Goal: Transaction & Acquisition: Purchase product/service

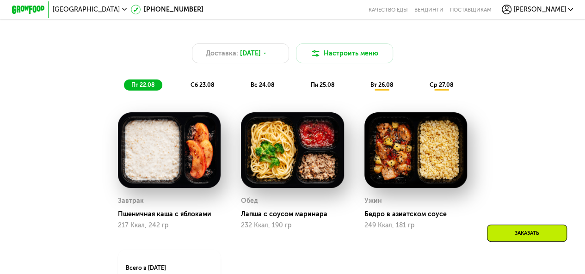
scroll to position [322, 0]
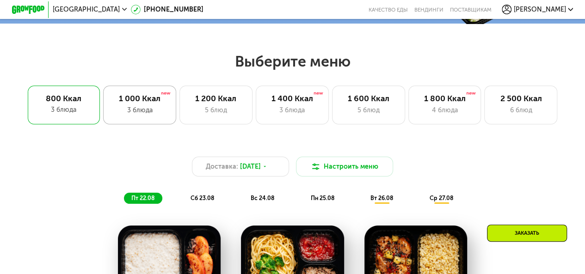
click at [136, 115] on div "3 блюда" at bounding box center [140, 110] width 56 height 10
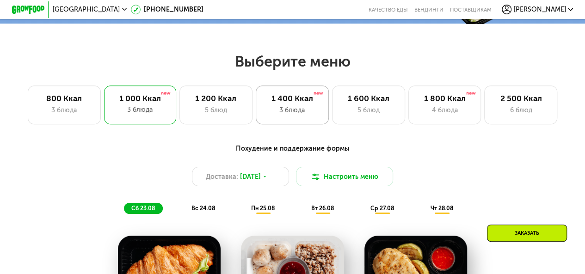
click at [303, 109] on div "3 блюда" at bounding box center [292, 110] width 56 height 10
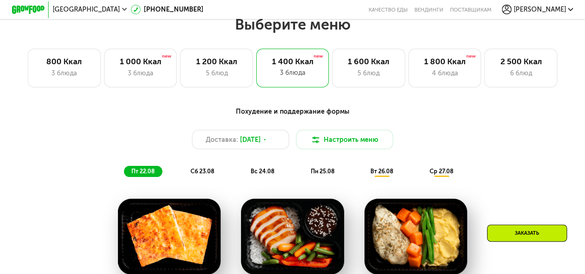
scroll to position [241, 0]
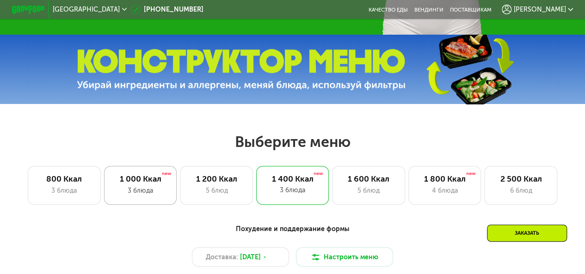
click at [121, 190] on div "3 блюда" at bounding box center [140, 191] width 56 height 10
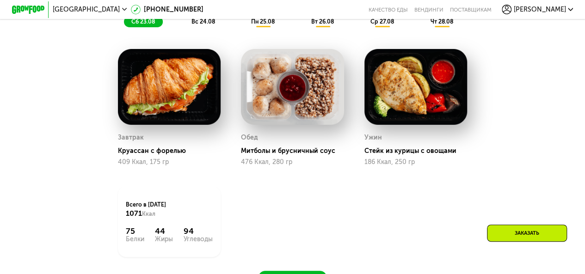
scroll to position [426, 0]
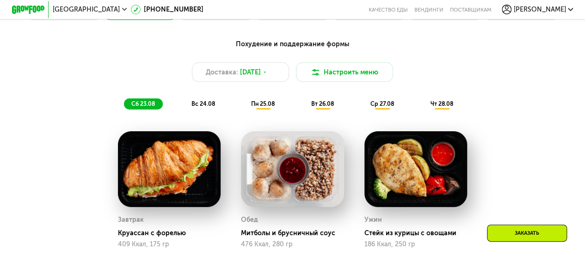
click at [204, 107] on span "вс 24.08" at bounding box center [203, 103] width 24 height 7
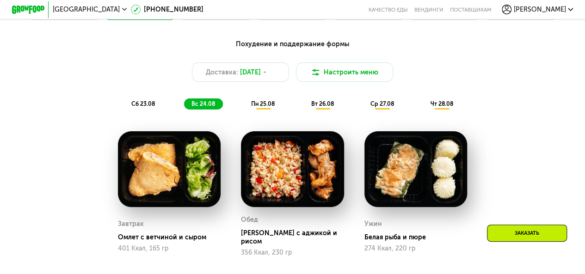
click at [304, 110] on div "пн 25.08" at bounding box center [323, 104] width 38 height 12
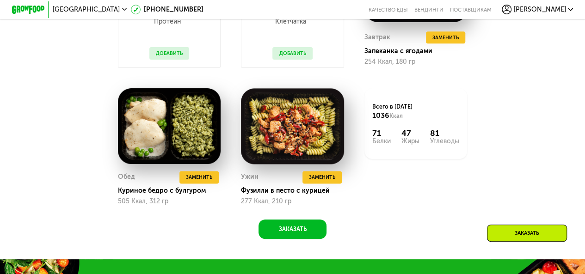
scroll to position [472, 0]
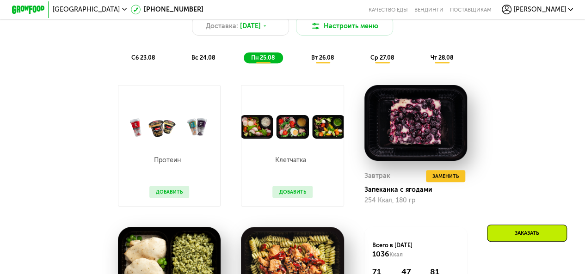
click at [325, 61] on span "вт 26.08" at bounding box center [322, 57] width 23 height 7
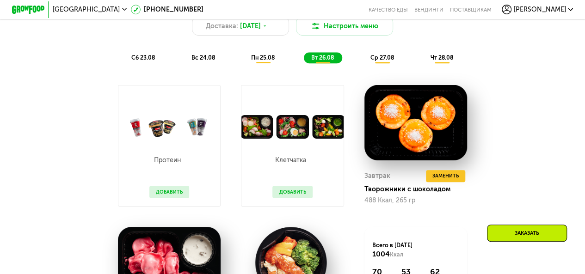
click at [378, 61] on span "ср 27.08" at bounding box center [382, 57] width 24 height 7
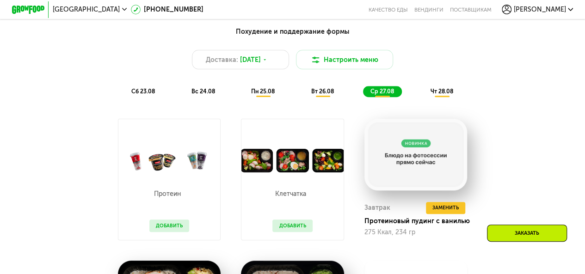
scroll to position [380, 0]
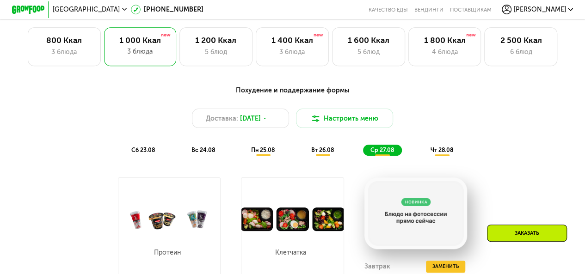
click at [444, 153] on span "чт 28.08" at bounding box center [441, 150] width 23 height 7
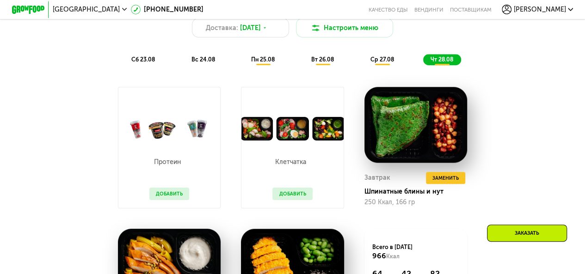
scroll to position [426, 0]
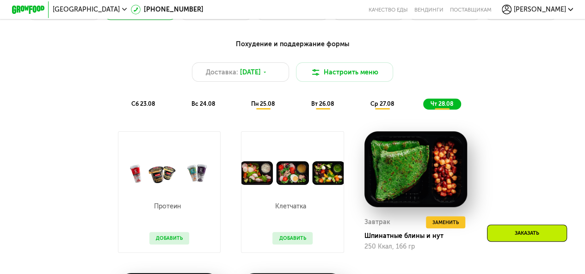
click at [148, 107] on span "сб 23.08" at bounding box center [143, 103] width 24 height 7
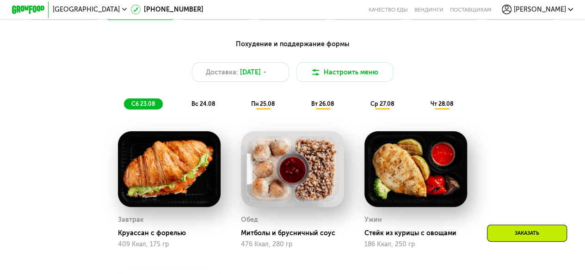
scroll to position [288, 0]
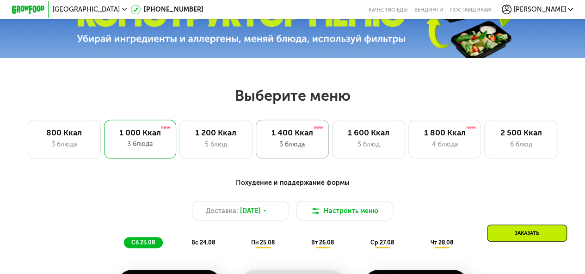
click at [332, 141] on div "1 400 Ккал 3 блюда" at bounding box center [368, 139] width 73 height 39
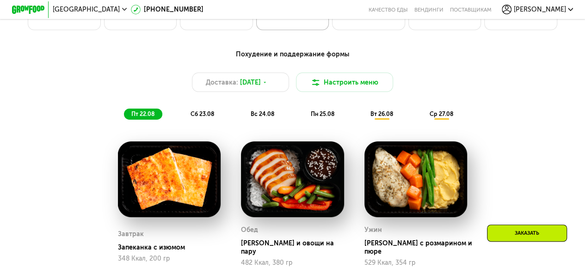
scroll to position [472, 0]
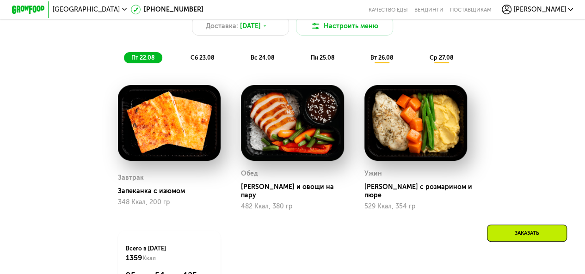
click at [259, 61] on span "вс 24.08" at bounding box center [263, 57] width 24 height 7
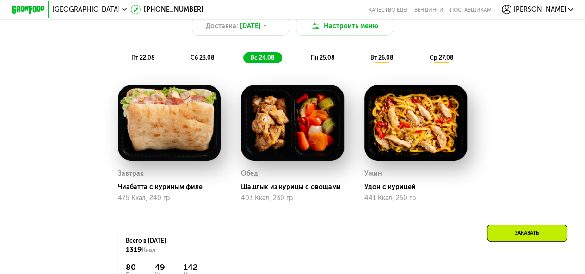
click at [204, 60] on span "сб 23.08" at bounding box center [202, 57] width 24 height 7
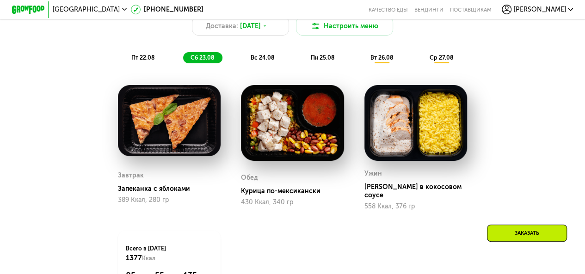
click at [258, 61] on span "вс 24.08" at bounding box center [263, 57] width 24 height 7
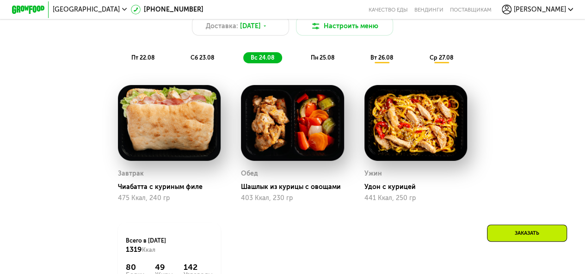
click at [320, 61] on span "пн 25.08" at bounding box center [322, 57] width 24 height 7
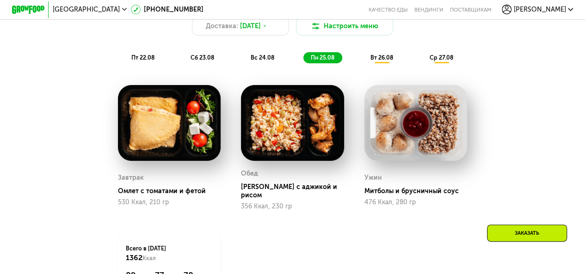
click at [380, 59] on span "вт 26.08" at bounding box center [381, 57] width 23 height 7
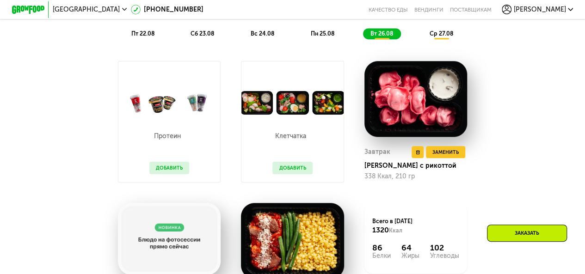
scroll to position [426, 0]
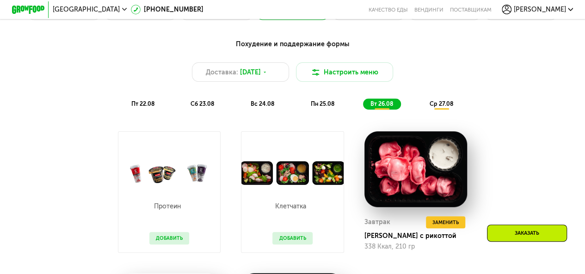
click at [445, 107] on span "ср 27.08" at bounding box center [441, 103] width 24 height 7
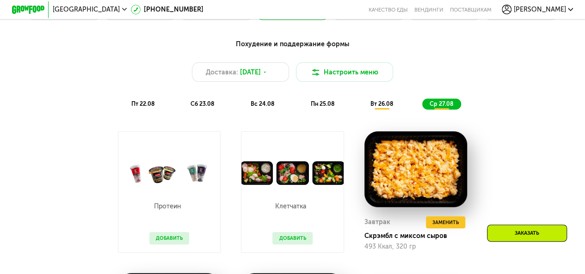
click at [318, 105] on span "пн 25.08" at bounding box center [322, 103] width 24 height 7
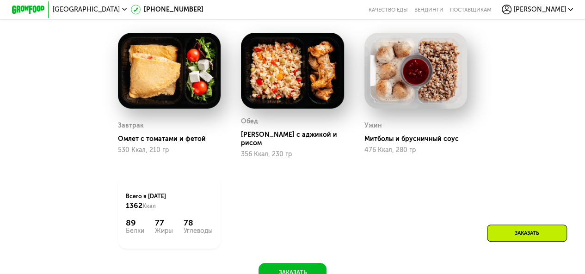
scroll to position [472, 0]
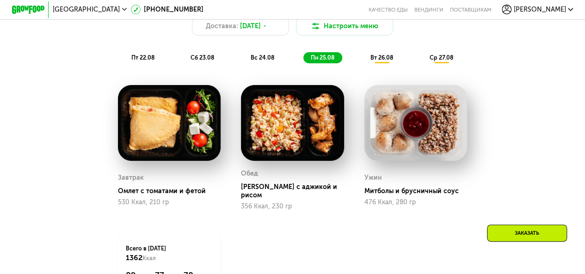
click at [264, 61] on span "вс 24.08" at bounding box center [263, 57] width 24 height 7
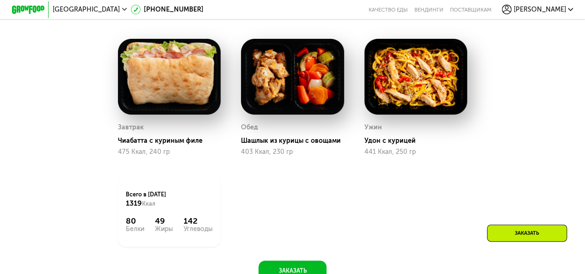
scroll to position [380, 0]
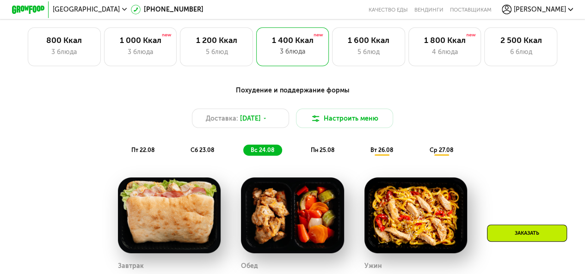
click at [207, 153] on span "сб 23.08" at bounding box center [202, 150] width 24 height 7
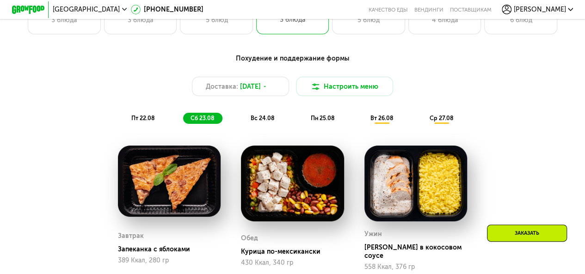
scroll to position [426, 0]
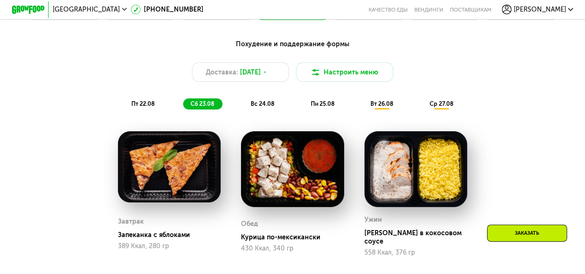
click at [303, 110] on div "вс 24.08" at bounding box center [322, 104] width 39 height 12
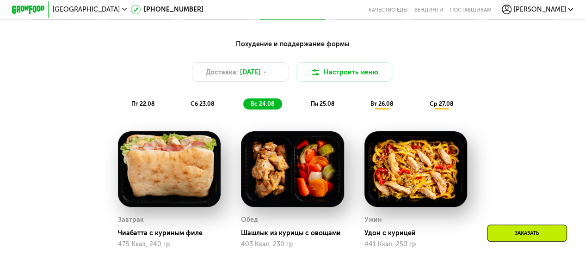
click at [320, 107] on span "пн 25.08" at bounding box center [322, 103] width 24 height 7
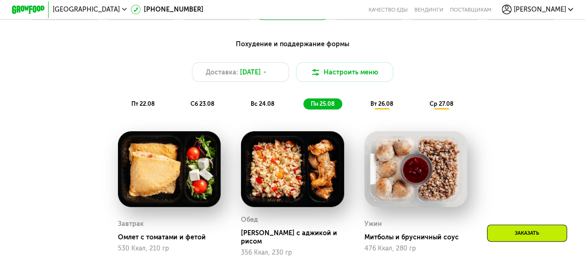
click at [131, 107] on span "пт 22.08" at bounding box center [142, 103] width 23 height 7
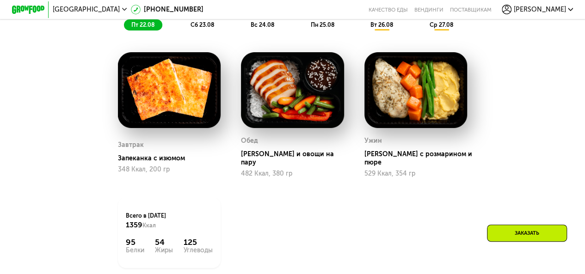
scroll to position [472, 0]
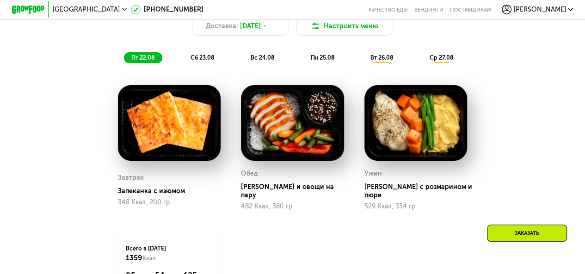
click at [190, 60] on span "сб 23.08" at bounding box center [202, 57] width 24 height 7
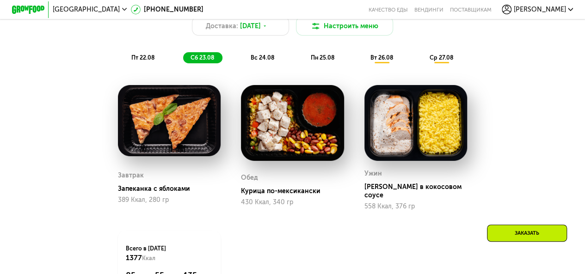
click at [260, 61] on span "вс 24.08" at bounding box center [263, 57] width 24 height 7
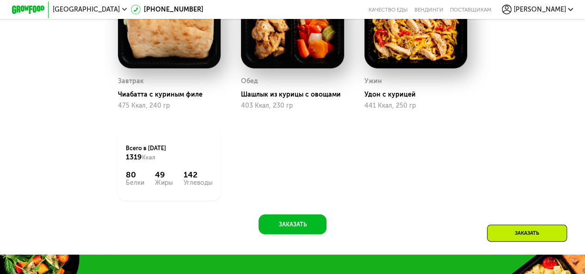
scroll to position [426, 0]
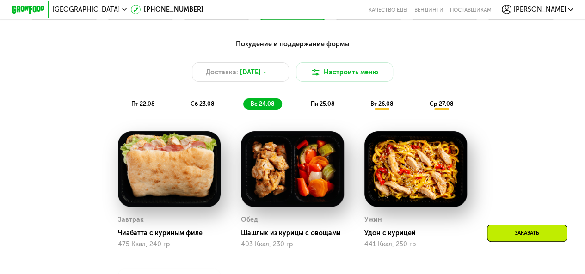
click at [323, 107] on span "пн 25.08" at bounding box center [322, 103] width 24 height 7
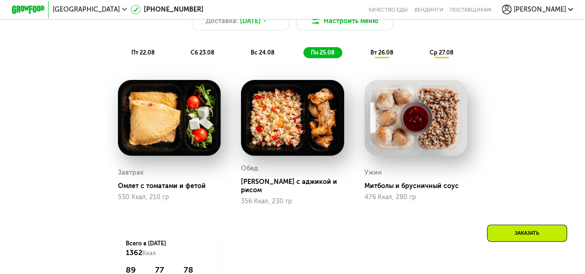
scroll to position [380, 0]
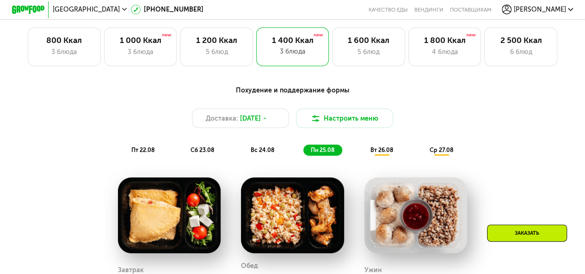
click at [383, 153] on span "вт 26.08" at bounding box center [381, 150] width 23 height 7
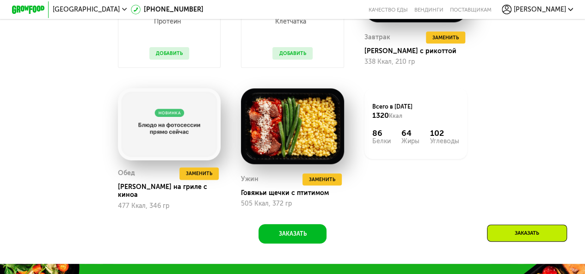
scroll to position [426, 0]
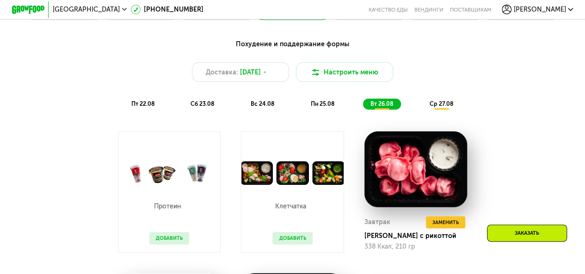
click at [443, 106] on span "ср 27.08" at bounding box center [441, 103] width 24 height 7
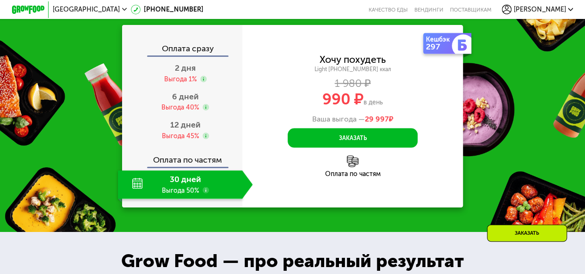
scroll to position [842, 0]
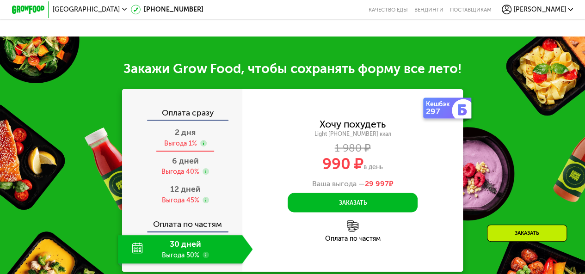
click at [185, 143] on div "Выгода 1%" at bounding box center [180, 143] width 33 height 9
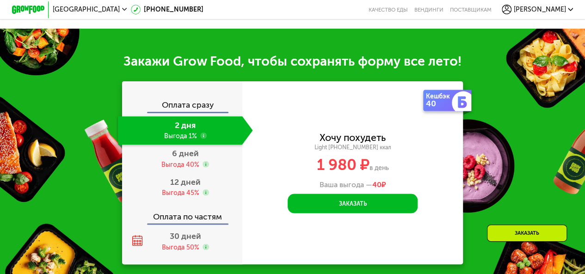
scroll to position [791, 0]
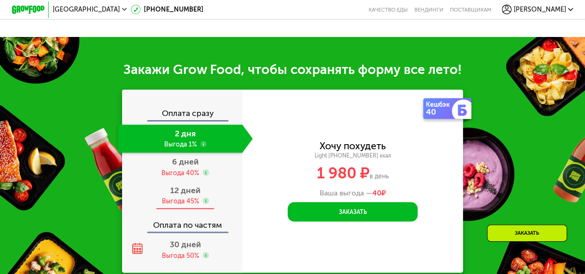
click at [180, 202] on div "Выгода 45%" at bounding box center [180, 200] width 37 height 9
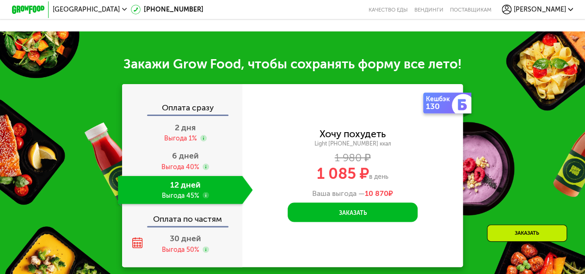
scroll to position [846, 0]
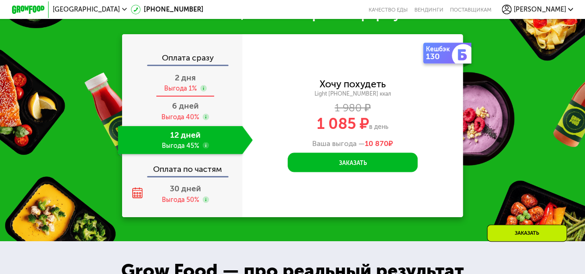
click at [181, 82] on span "2 дня" at bounding box center [185, 78] width 21 height 10
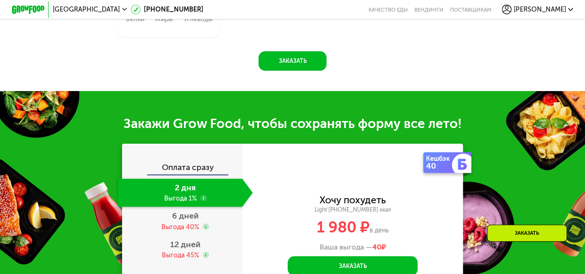
scroll to position [800, 0]
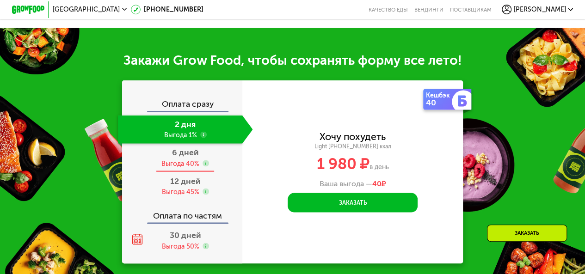
click at [179, 146] on div "6 дней Выгода 40%" at bounding box center [185, 157] width 135 height 28
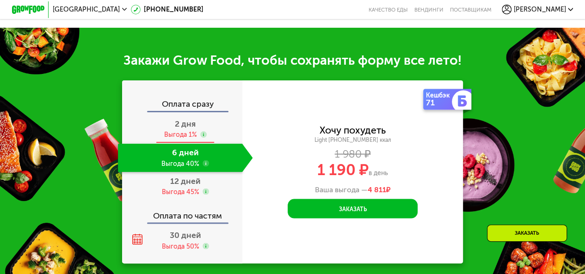
click at [176, 133] on div "Выгода 1%" at bounding box center [180, 134] width 33 height 9
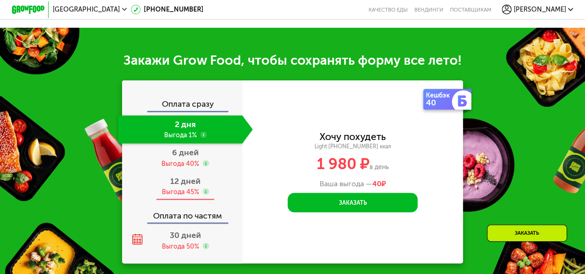
click at [177, 184] on span "12 дней" at bounding box center [185, 181] width 31 height 10
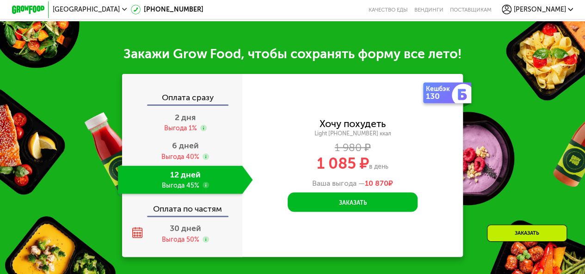
scroll to position [892, 0]
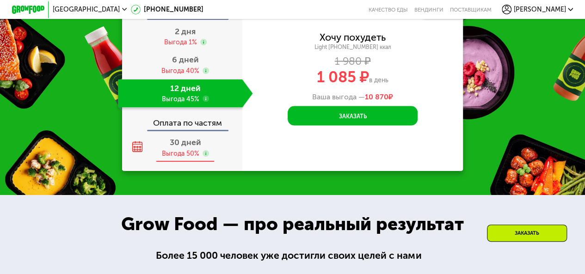
click at [179, 147] on span "30 дней" at bounding box center [185, 142] width 31 height 10
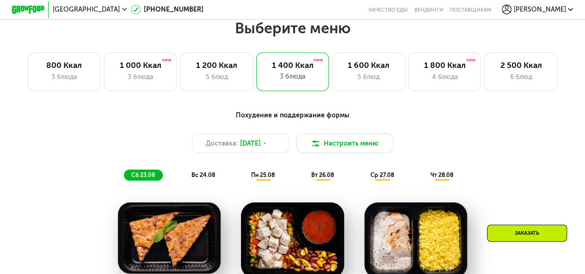
scroll to position [291, 0]
